Goal: Task Accomplishment & Management: Use online tool/utility

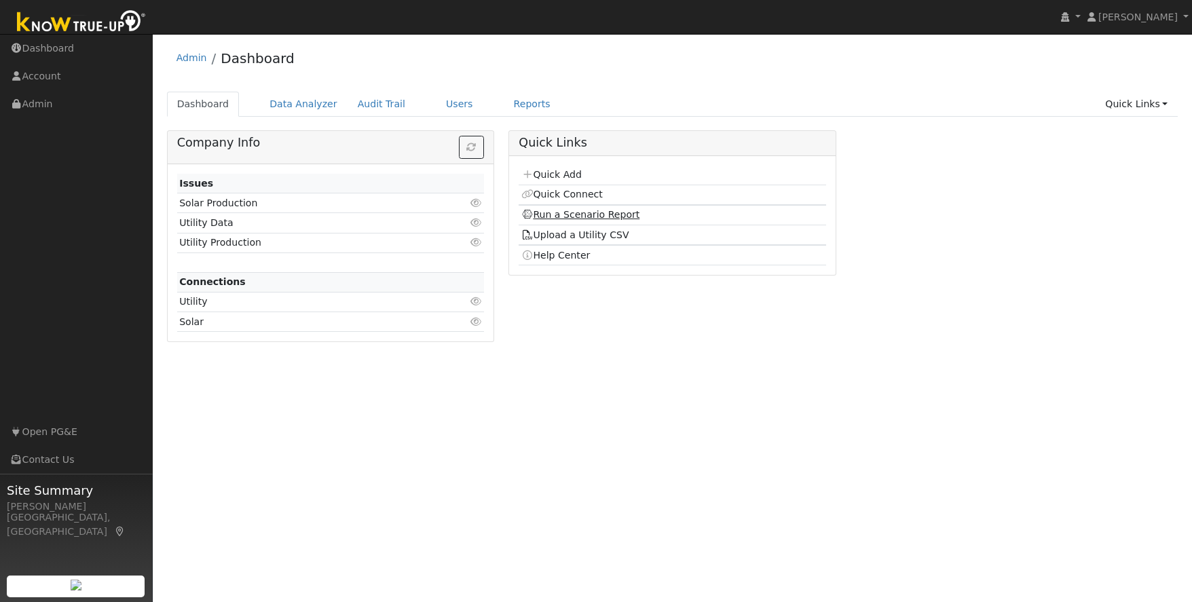
click at [592, 218] on link "Run a Scenario Report" at bounding box center [580, 214] width 119 height 11
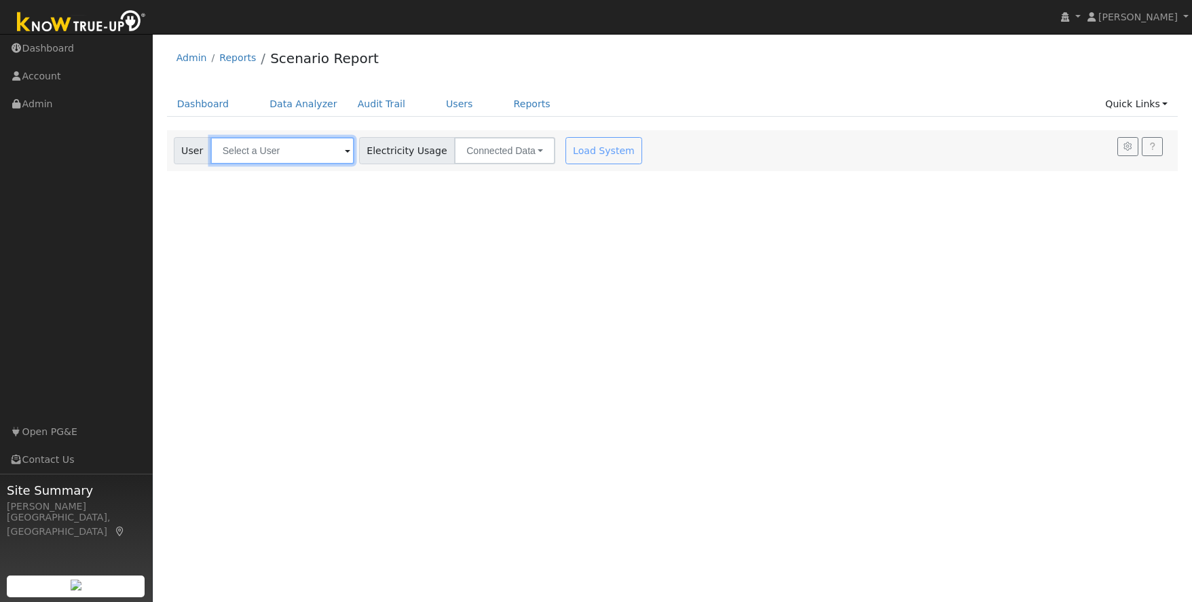
click at [248, 151] on input "text" at bounding box center [282, 150] width 144 height 27
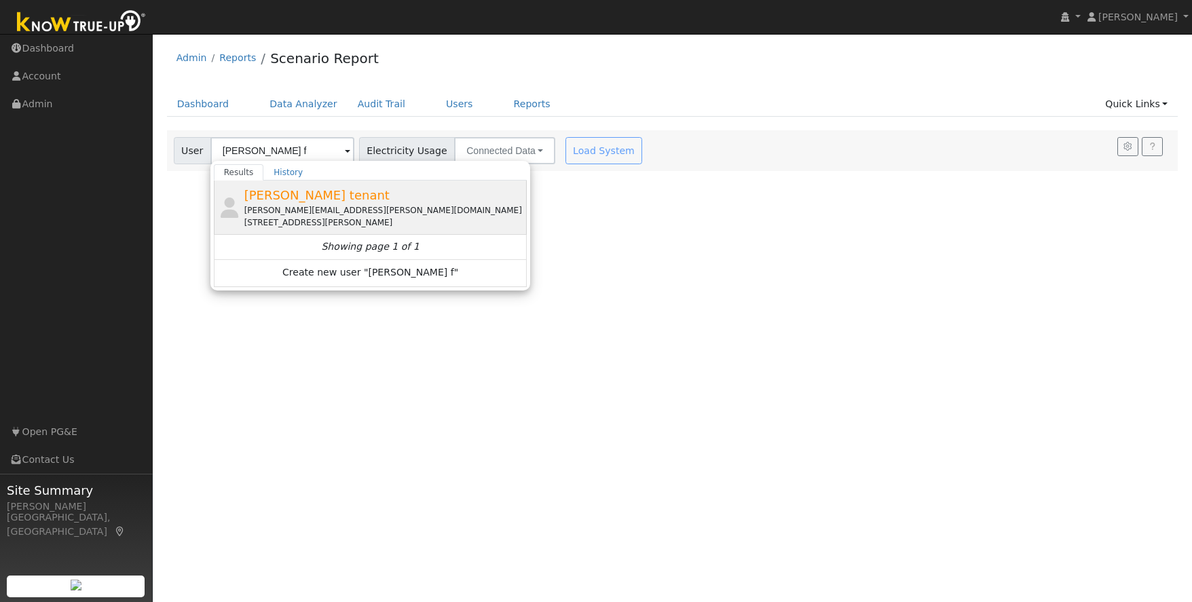
drag, startPoint x: 319, startPoint y: 195, endPoint x: 313, endPoint y: 190, distance: 7.7
click at [320, 194] on span "[PERSON_NAME] tenant" at bounding box center [316, 195] width 145 height 14
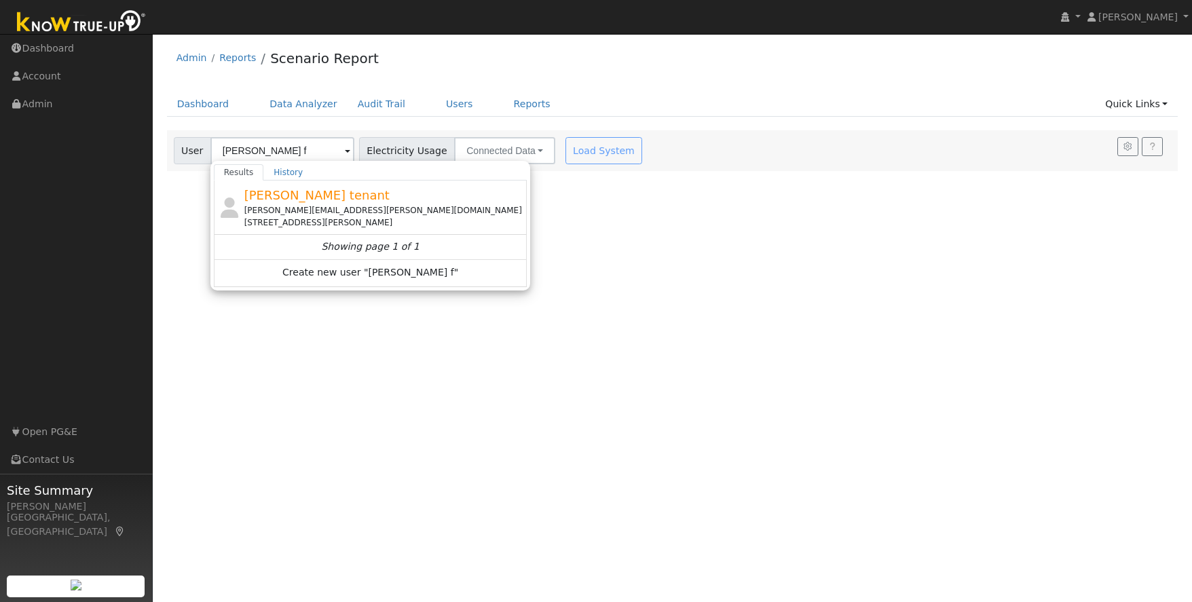
type input "[PERSON_NAME] tenant"
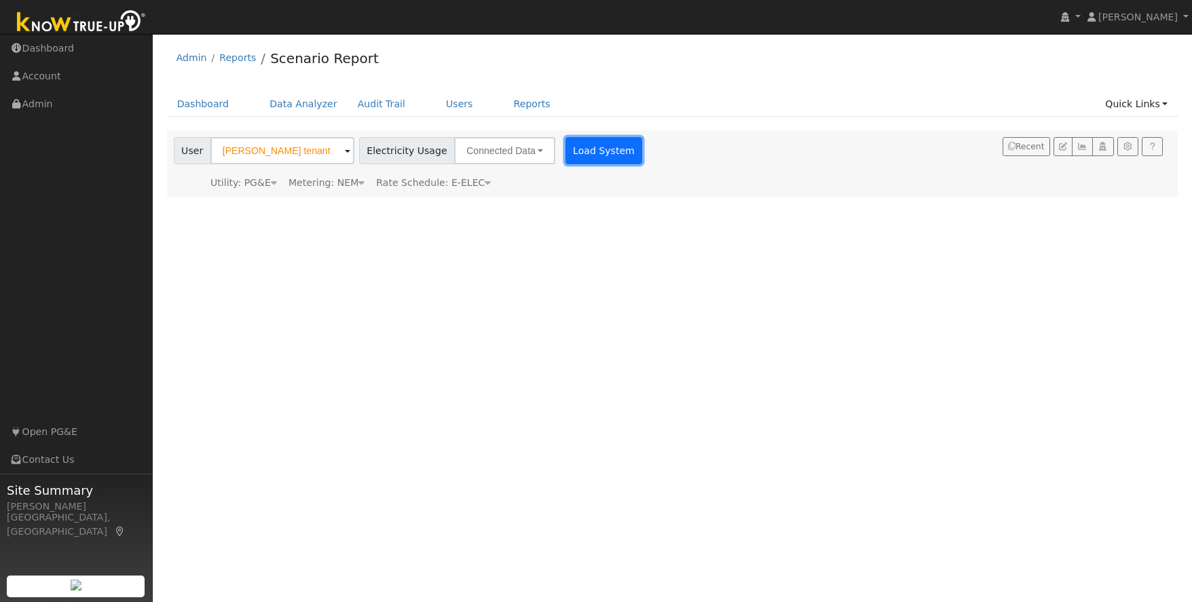
click at [578, 153] on button "Load System" at bounding box center [603, 150] width 77 height 27
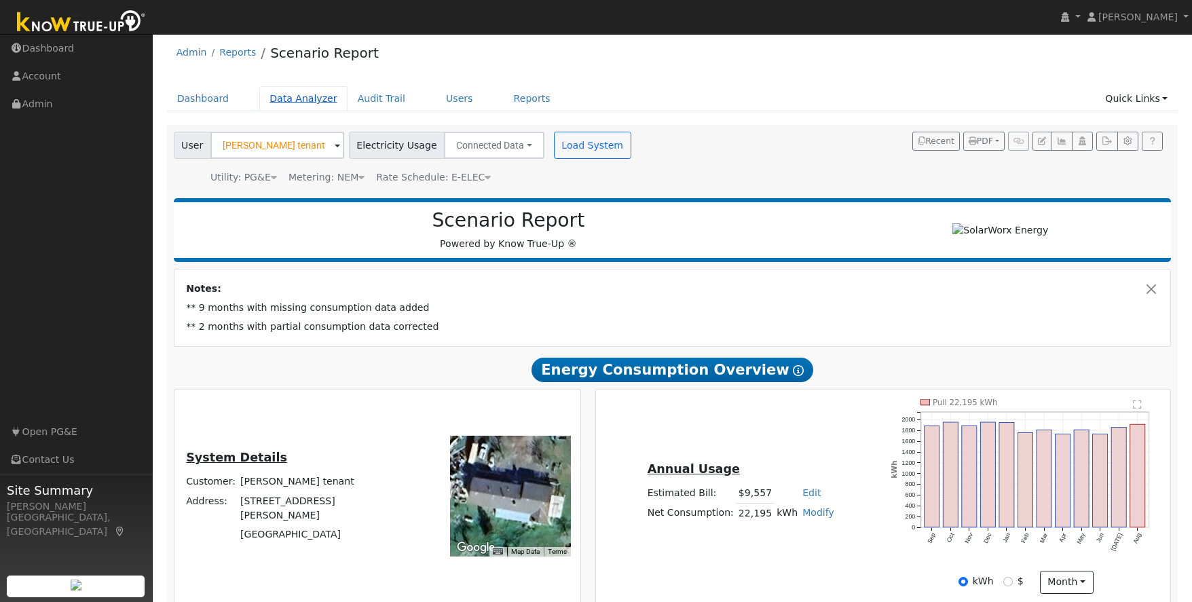
click at [312, 111] on div "Dashboard Data Analyzer Audit Trail Users Reports Quick Links Quick Add Quick C…" at bounding box center [672, 105] width 1011 height 39
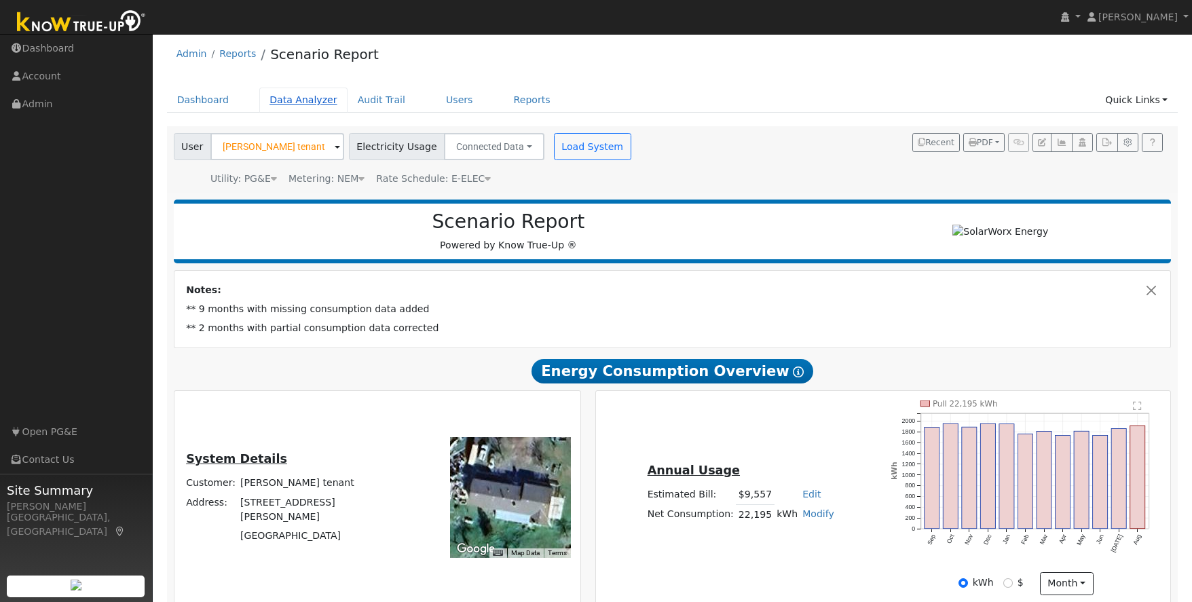
scroll to position [1, 0]
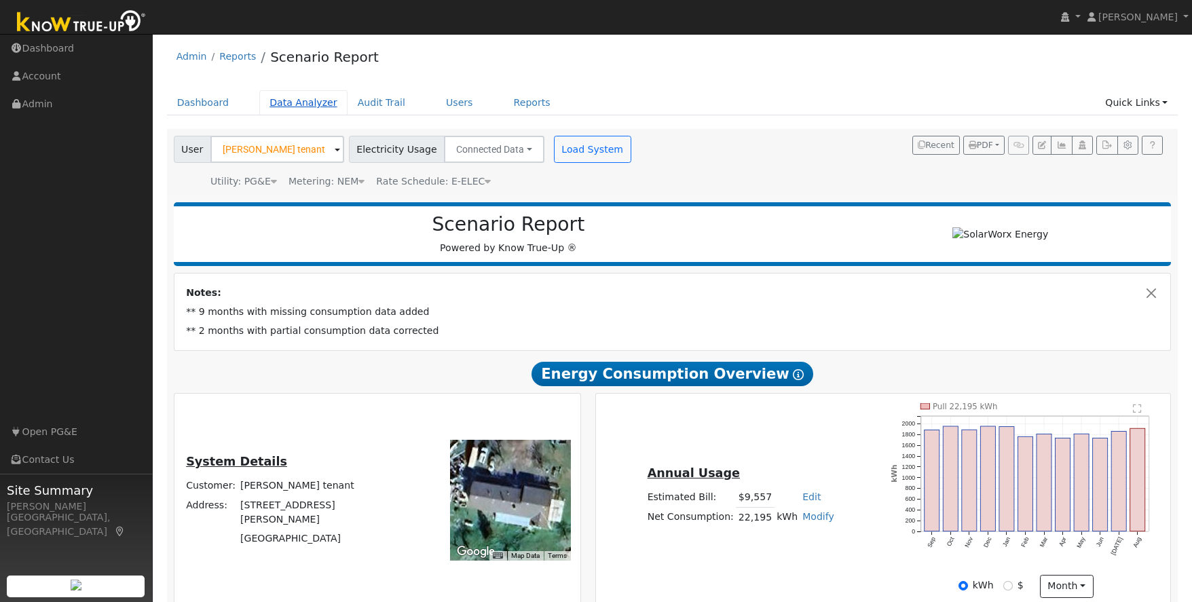
click at [311, 102] on link "Data Analyzer" at bounding box center [303, 102] width 88 height 25
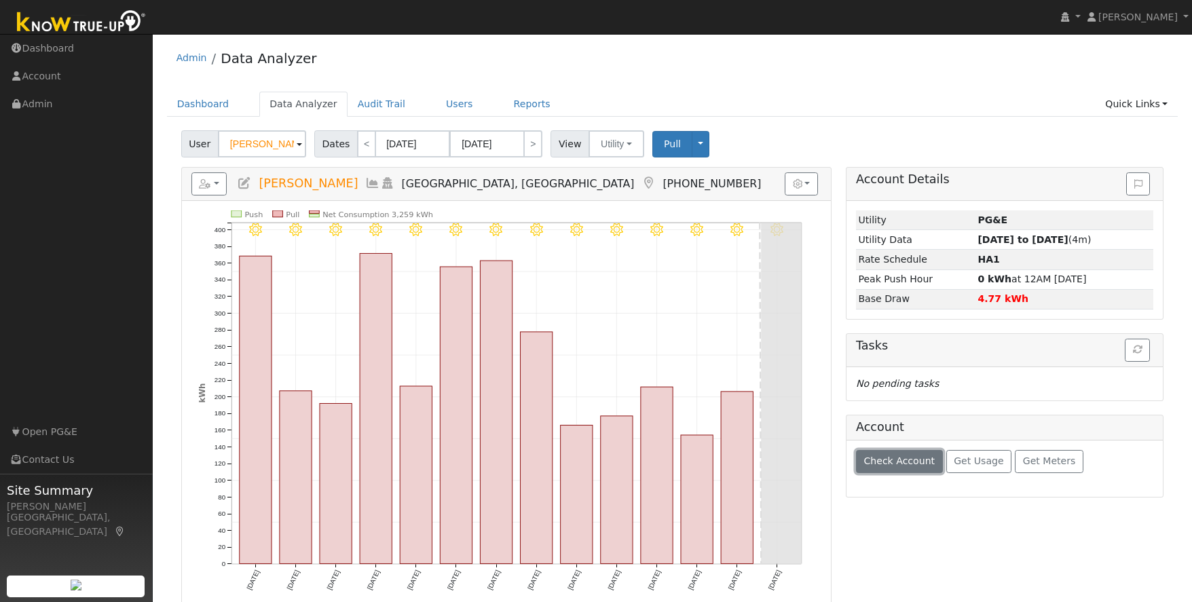
click at [875, 462] on span "Check Account" at bounding box center [898, 460] width 71 height 11
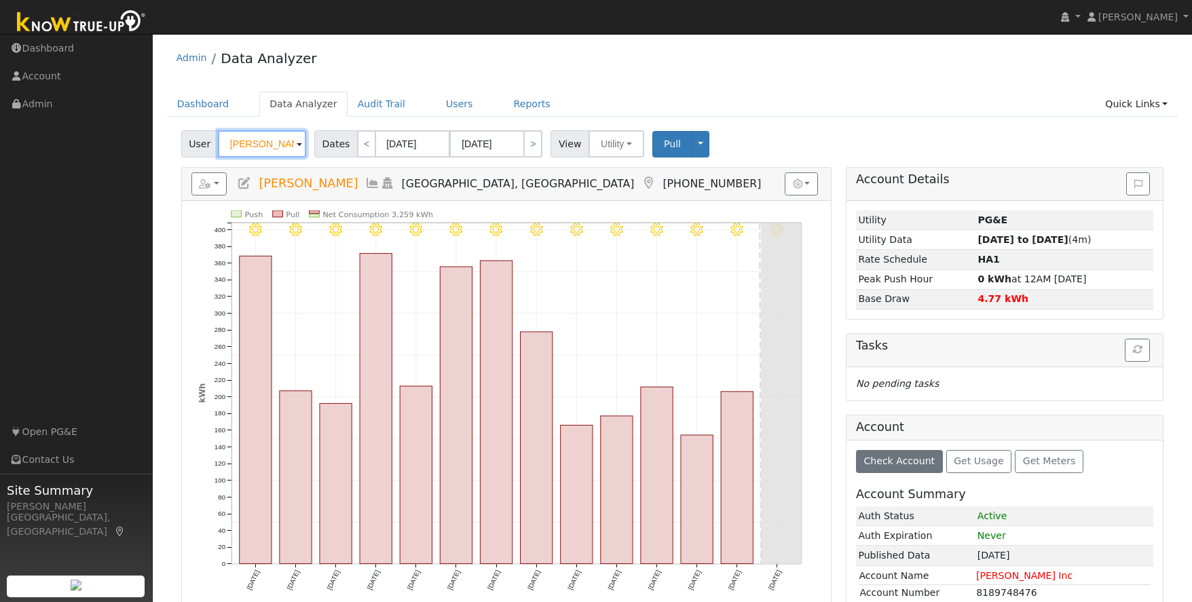
click at [282, 146] on input "Matt Cavallero" at bounding box center [262, 143] width 88 height 27
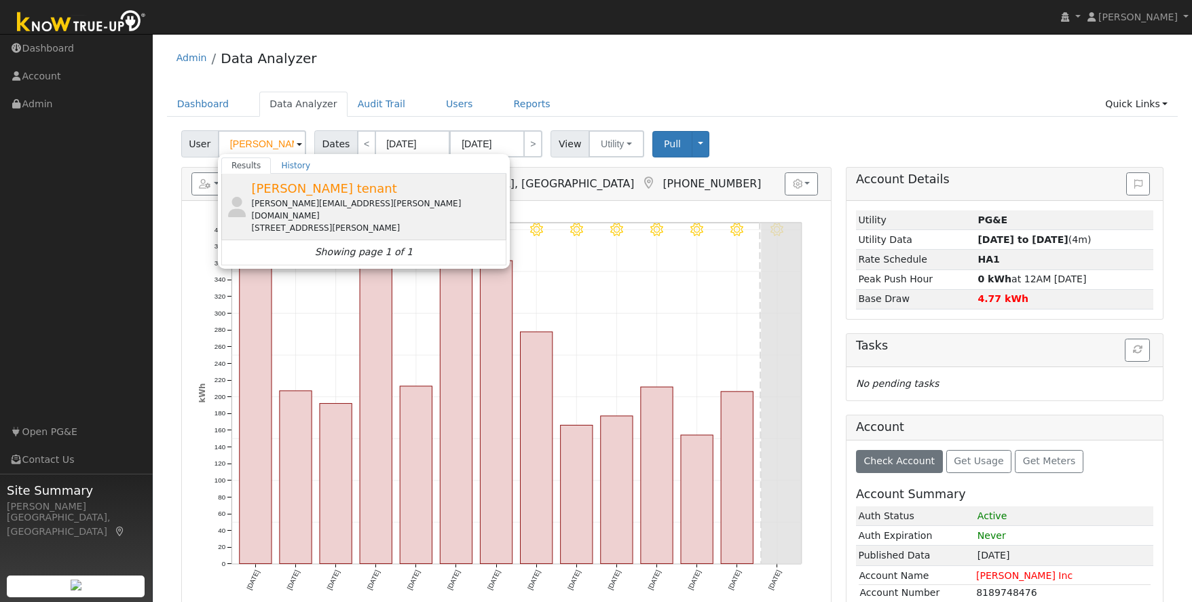
click at [305, 222] on div "16025 Willms Road, Oakdale, CA 95361" at bounding box center [377, 228] width 252 height 12
type input "Jillian Fowler tenant"
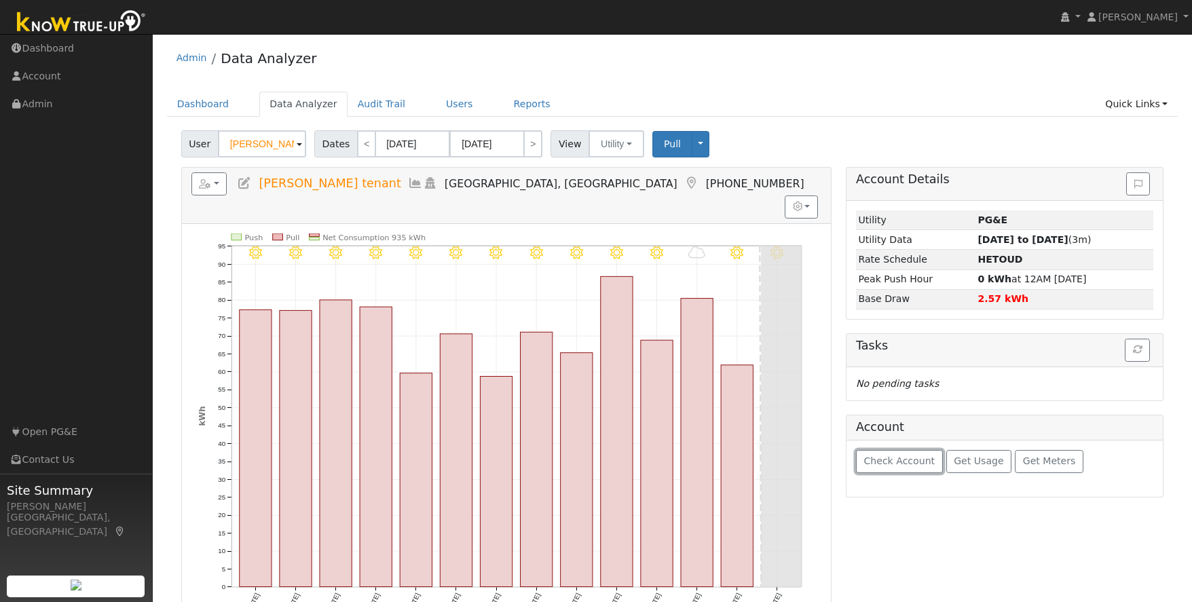
click at [912, 457] on span "Check Account" at bounding box center [898, 460] width 71 height 11
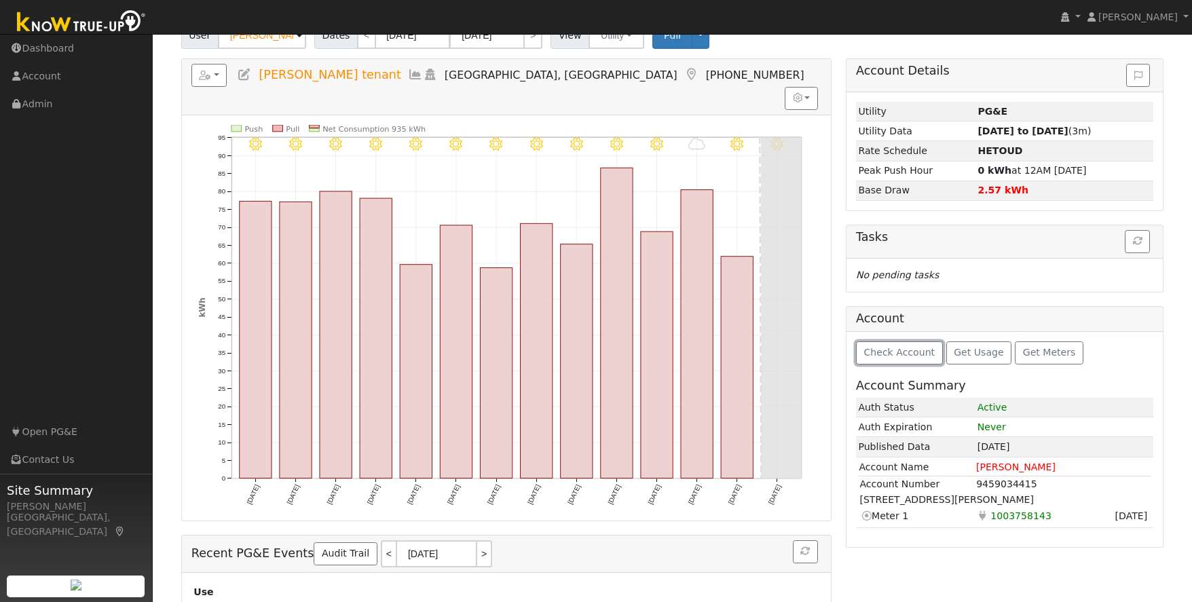
scroll to position [146, 0]
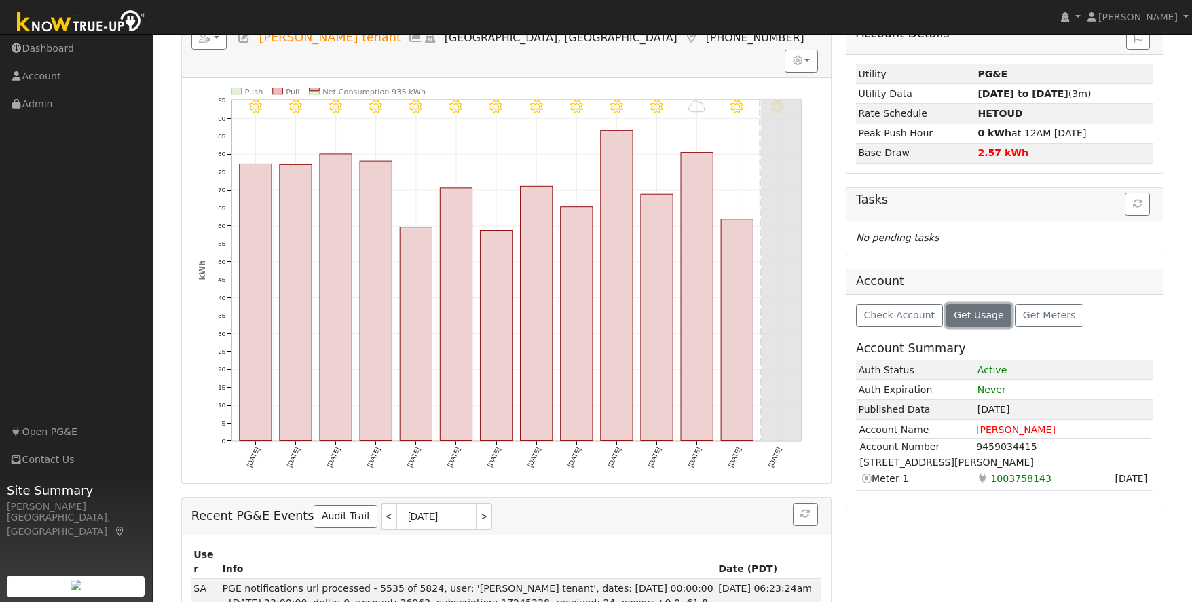
click at [979, 314] on span "Get Usage" at bounding box center [979, 314] width 50 height 11
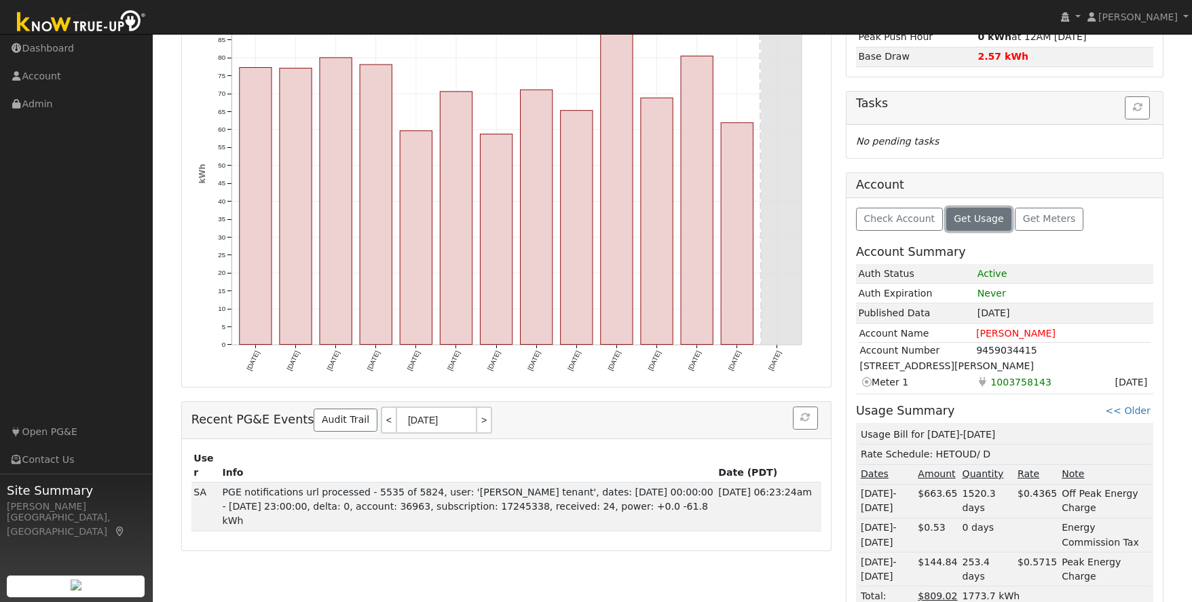
scroll to position [267, 0]
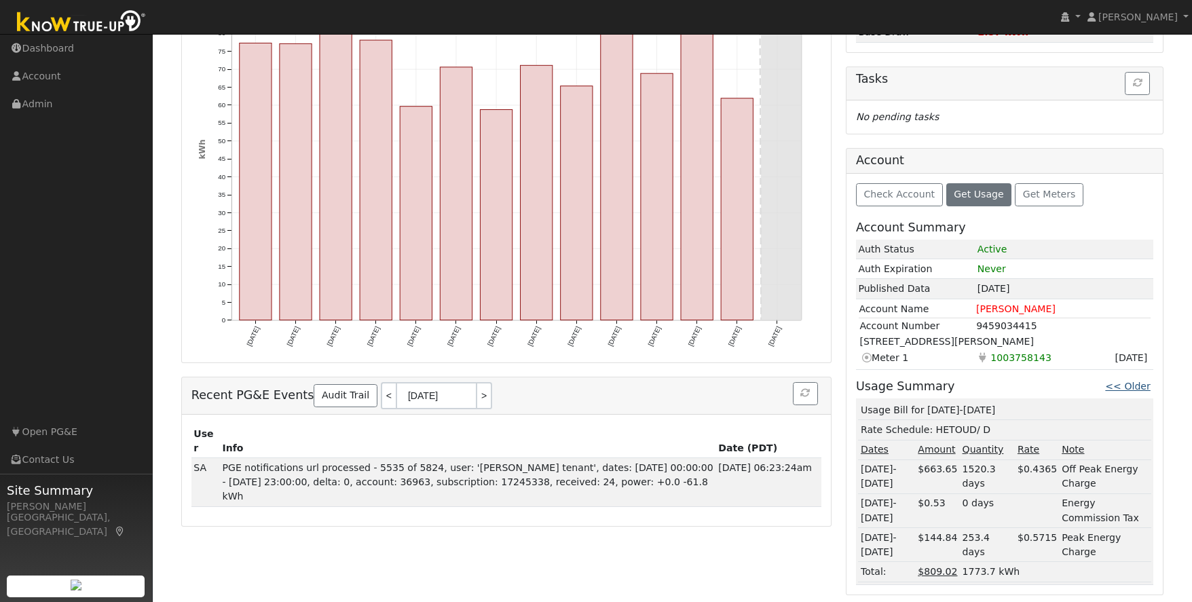
click at [1135, 387] on link "<< Older" at bounding box center [1127, 386] width 45 height 11
click at [1089, 385] on link "<< Older" at bounding box center [1075, 386] width 45 height 11
